Goal: Navigation & Orientation: Find specific page/section

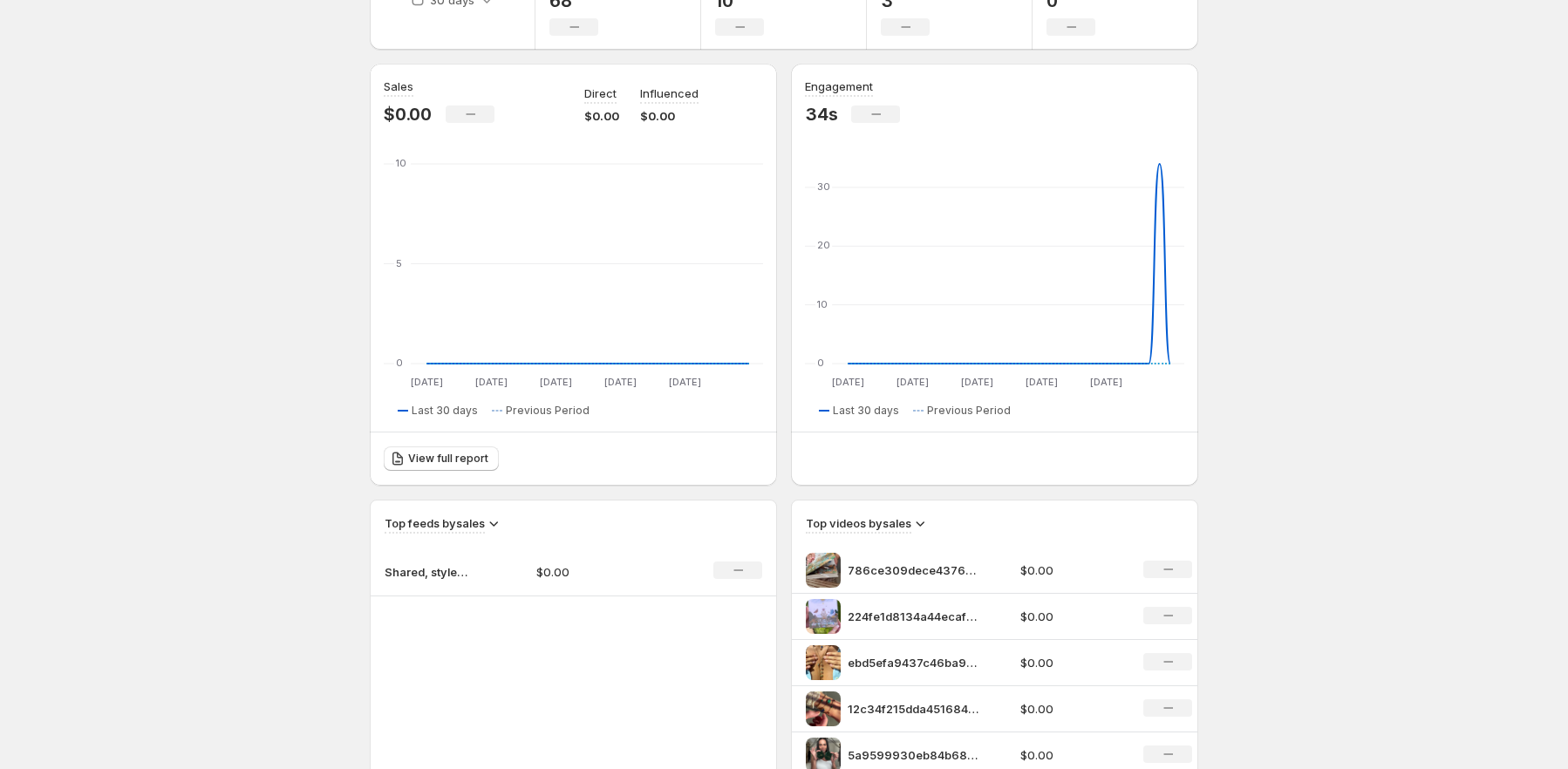
scroll to position [174, 0]
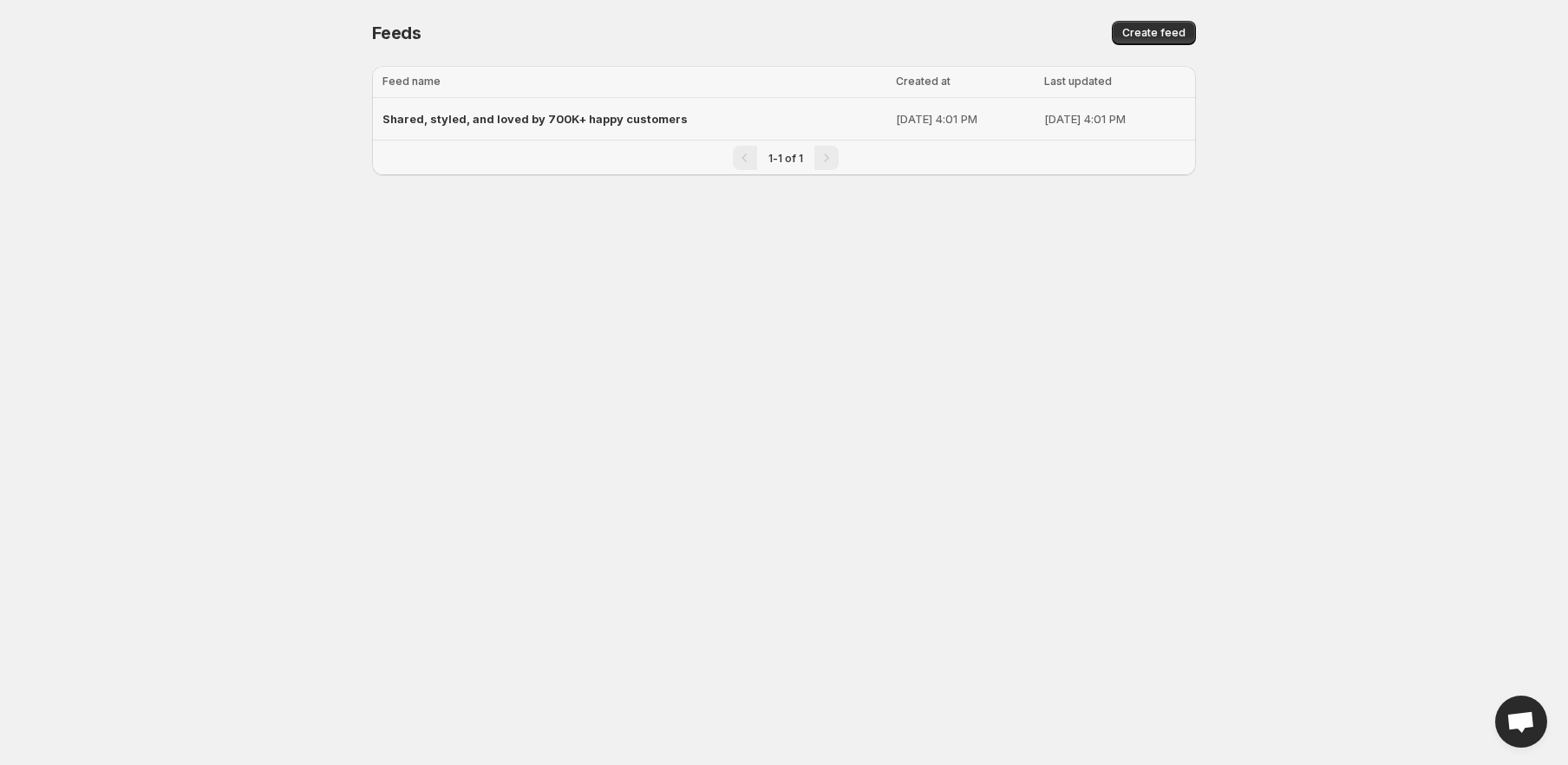
click at [548, 113] on span "Shared, styled, and loved by 700K+ happy customers" at bounding box center [535, 119] width 305 height 14
